Goal: Information Seeking & Learning: Check status

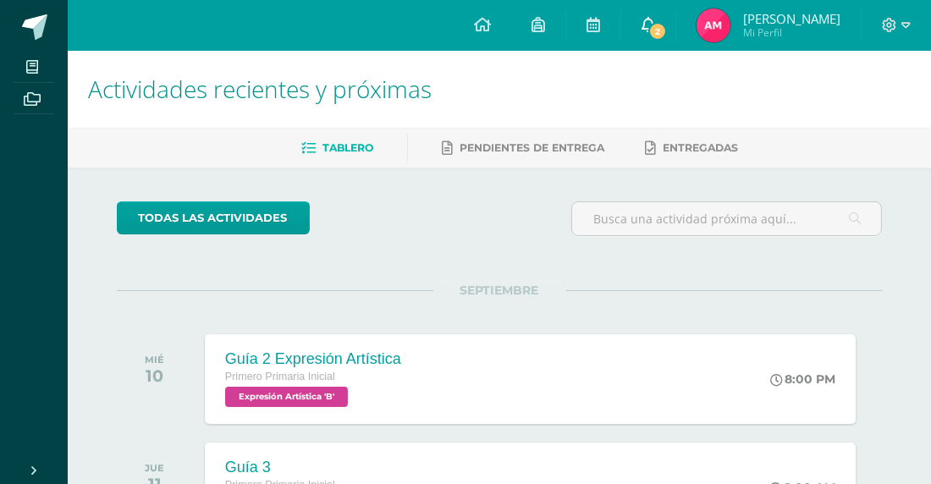
click at [651, 30] on span "2" at bounding box center [658, 31] width 19 height 19
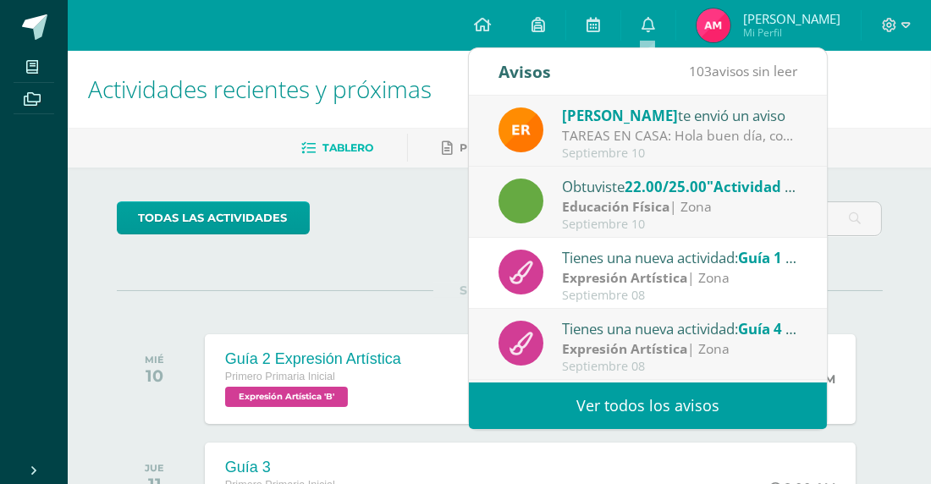
click at [644, 193] on span "22.00/25.00" at bounding box center [666, 186] width 82 height 19
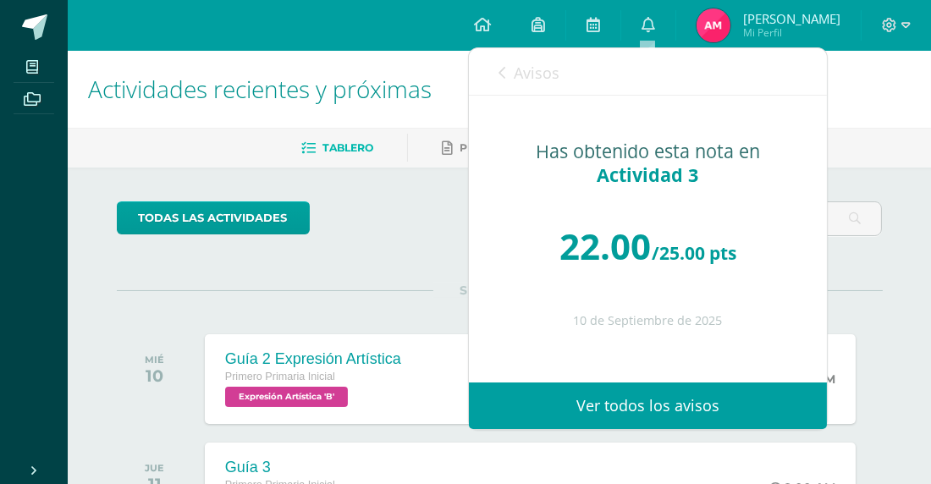
click at [848, 106] on h1 "Actividades recientes y próximas" at bounding box center [499, 89] width 823 height 77
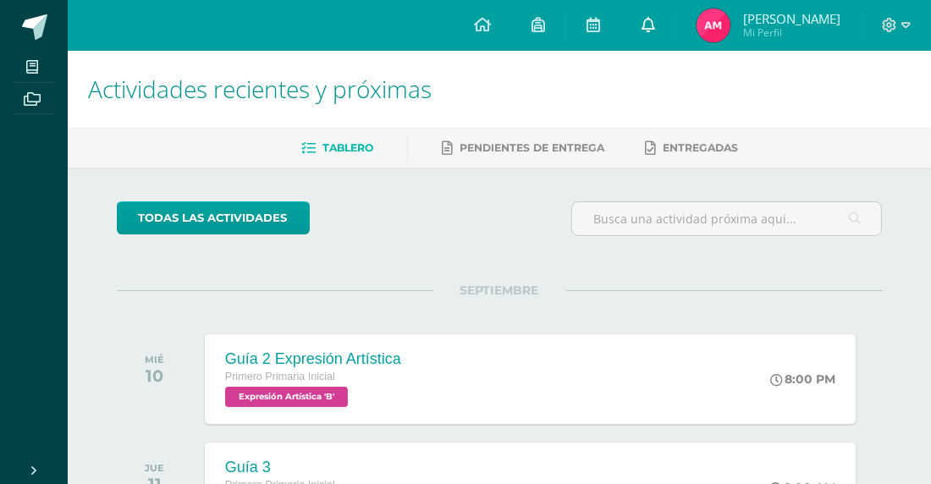
click at [648, 25] on icon at bounding box center [649, 24] width 14 height 15
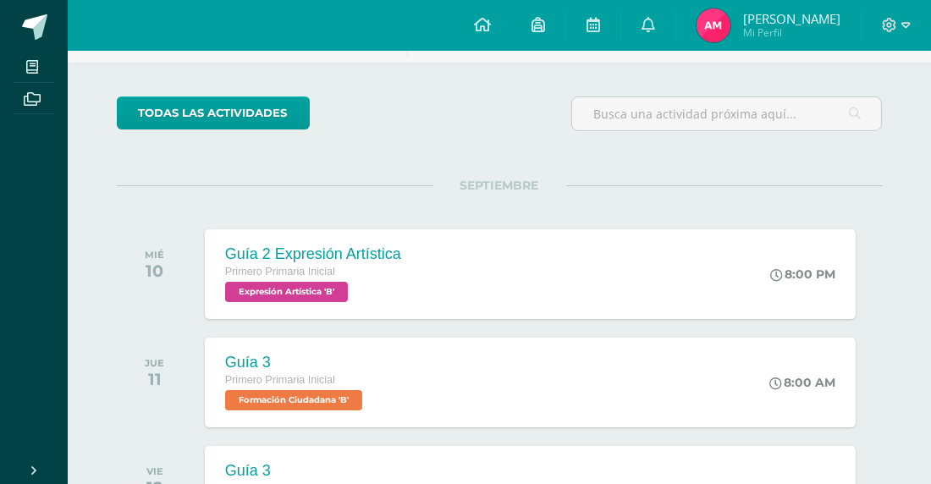
scroll to position [100, 0]
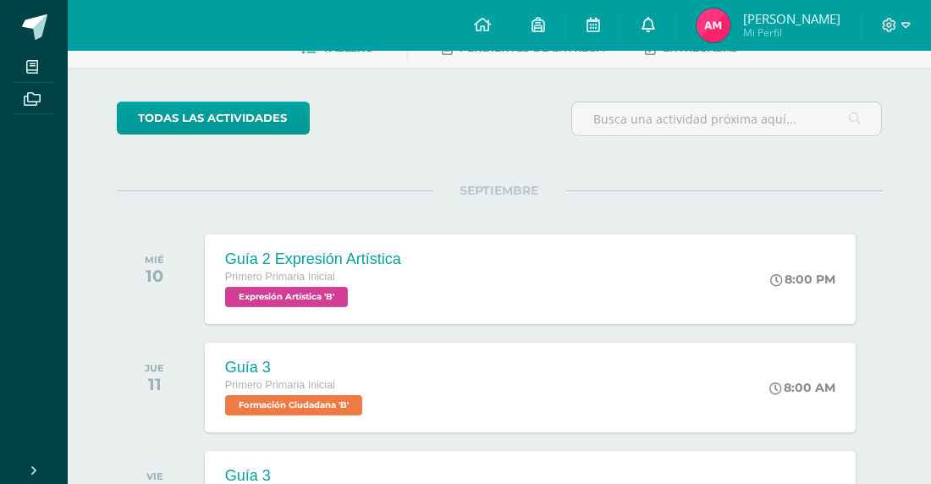
click at [650, 23] on icon at bounding box center [649, 24] width 14 height 15
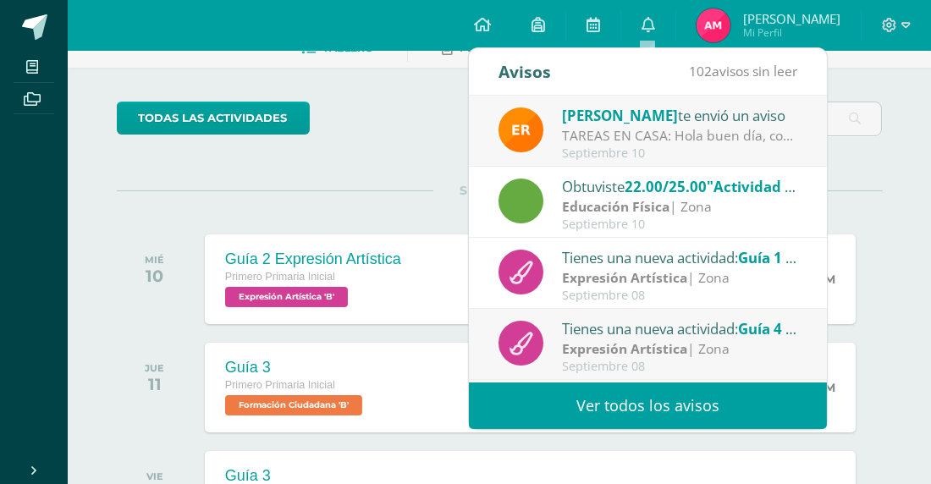
click at [691, 400] on link "Ver todos los avisos" at bounding box center [648, 406] width 358 height 47
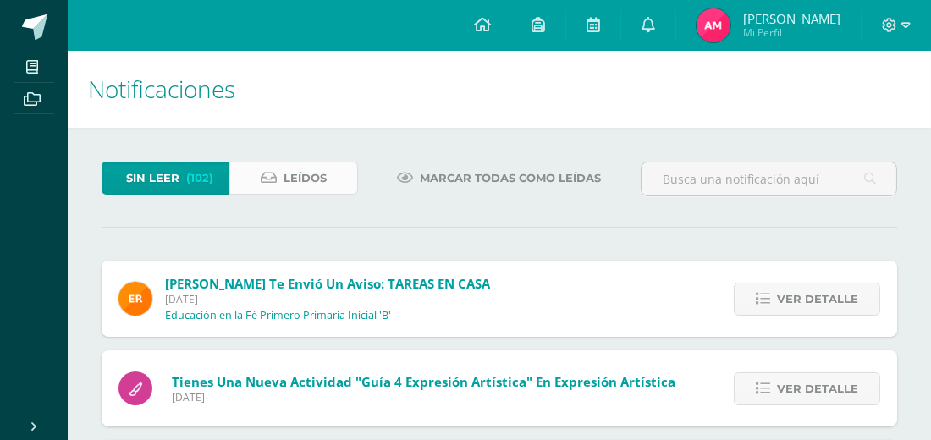
click at [280, 188] on link "Leídos" at bounding box center [293, 178] width 128 height 33
click at [282, 182] on link "Leídos" at bounding box center [293, 178] width 128 height 33
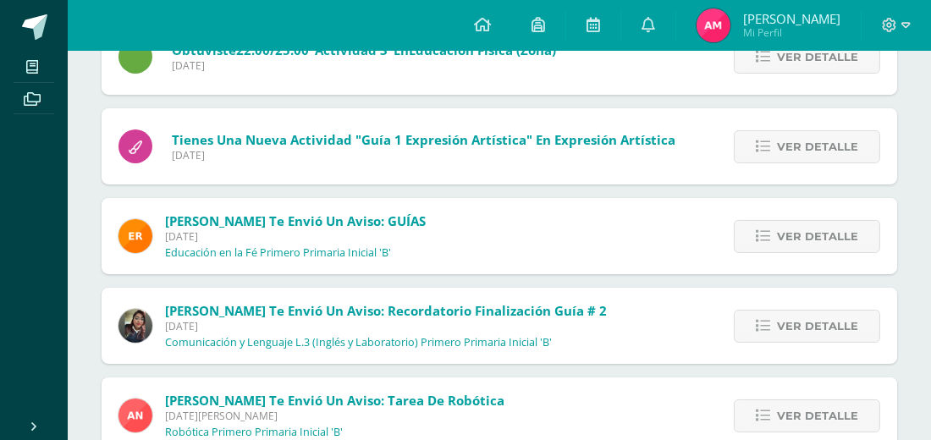
scroll to position [245, 0]
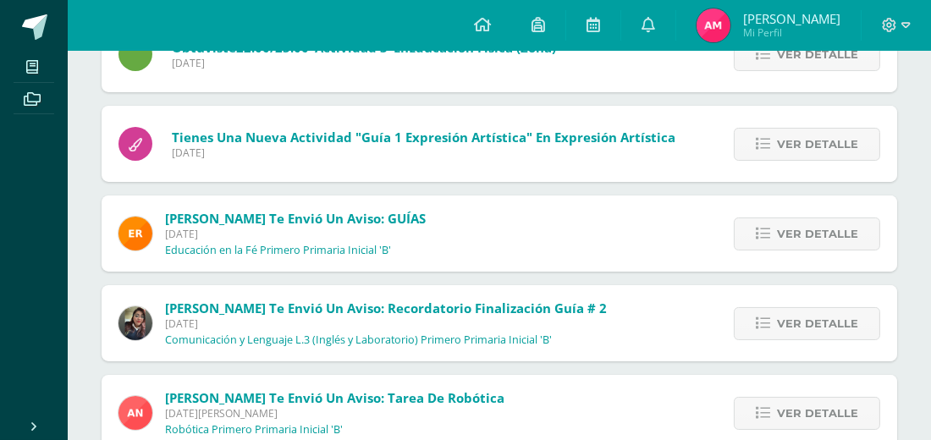
click at [748, 25] on span "[PERSON_NAME]" at bounding box center [791, 18] width 97 height 17
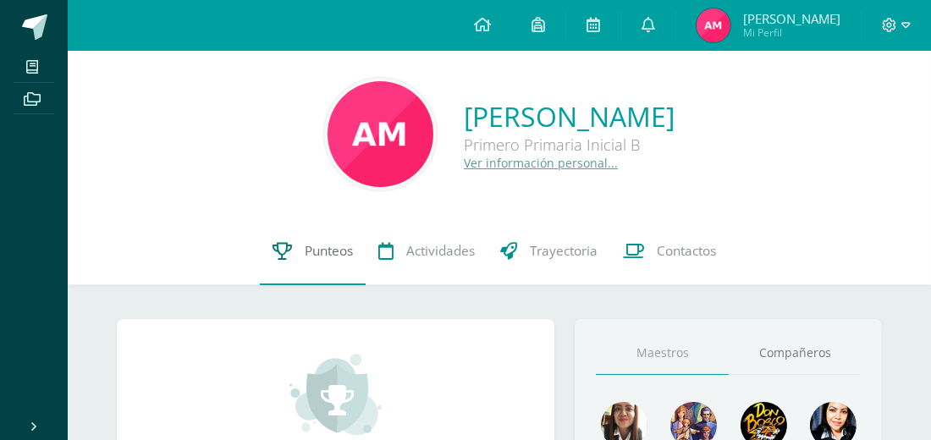
click at [323, 254] on span "Punteos" at bounding box center [329, 251] width 48 height 18
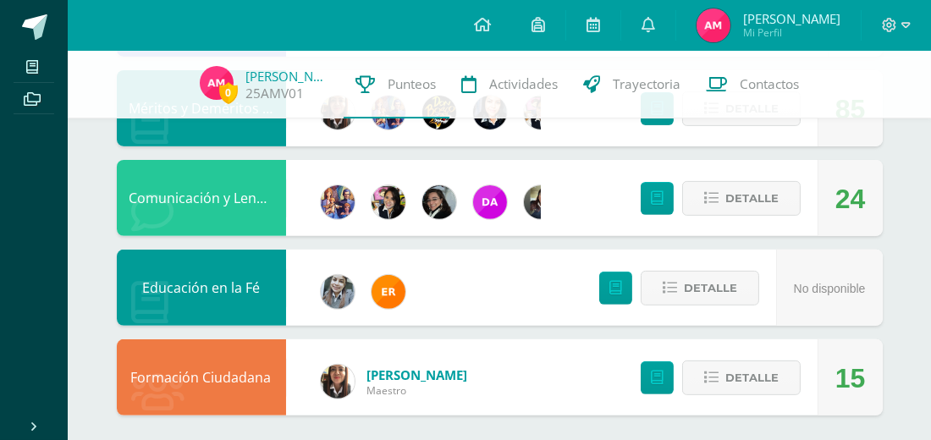
scroll to position [923, 0]
